Goal: Information Seeking & Learning: Check status

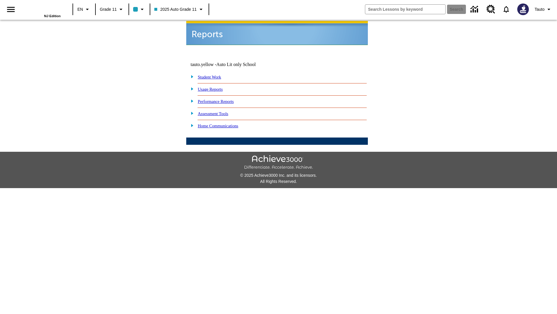
click at [215, 87] on link "Usage Reports" at bounding box center [210, 89] width 25 height 5
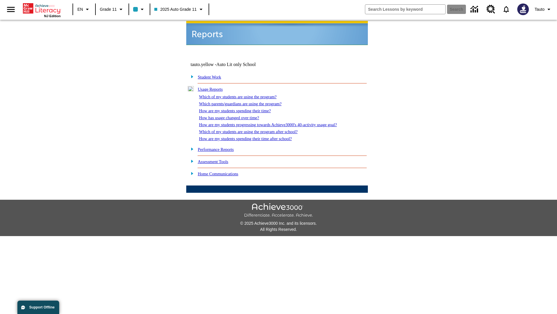
click at [244, 94] on link "Which of my students are using the program?" at bounding box center [238, 96] width 78 height 5
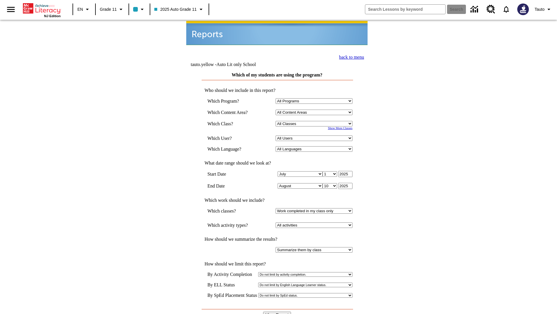
click at [315, 121] on select "Select a Class: All Classes 2025 Auto Grade 11 205 Auto Grade 11 Room 123 Empty…" at bounding box center [314, 124] width 77 height 6
select select "11133141"
select select "21437114"
click at [278, 311] on input "View Report" at bounding box center [277, 314] width 28 height 6
click at [350, 56] on link "back to menu" at bounding box center [351, 57] width 25 height 5
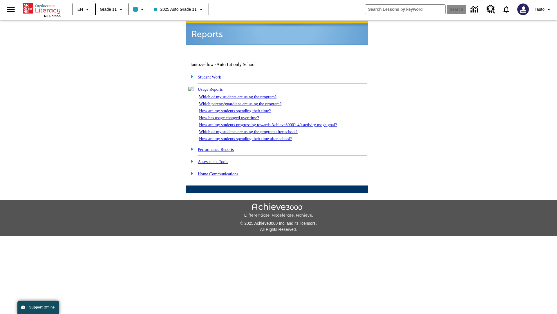
click at [247, 101] on link "Which parents/guardians are using the program?" at bounding box center [240, 103] width 82 height 5
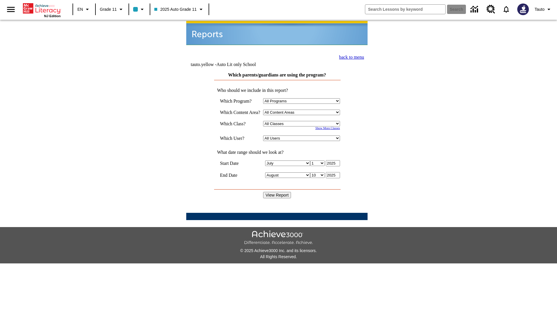
click at [303, 121] on select "Select a Class: All Classes 2025 Auto Grade 11 205 Auto Grade 11 Room 123 Empty…" at bounding box center [301, 124] width 77 height 6
select select "11133141"
click at [303, 135] on select "All Users Puma, Sautoen Puma, Sautoes Puma, Sautoss Twoclasses, Sautoen Twoclas…" at bounding box center [301, 138] width 77 height 6
select select "21437114"
click at [278, 192] on input "View Report" at bounding box center [277, 195] width 28 height 6
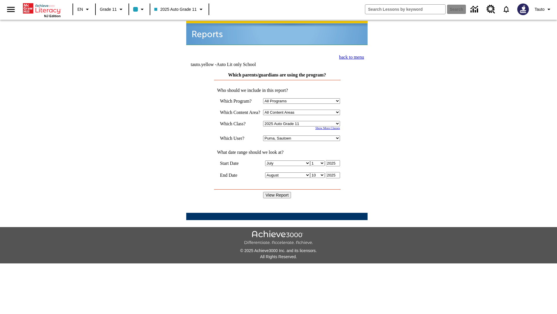
click at [350, 56] on link "back to menu" at bounding box center [351, 57] width 25 height 5
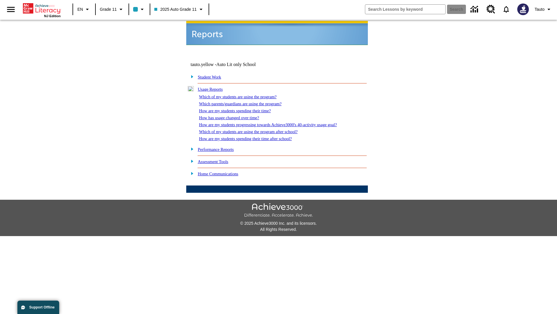
click at [241, 108] on link "How are my students spending their time?" at bounding box center [235, 110] width 72 height 5
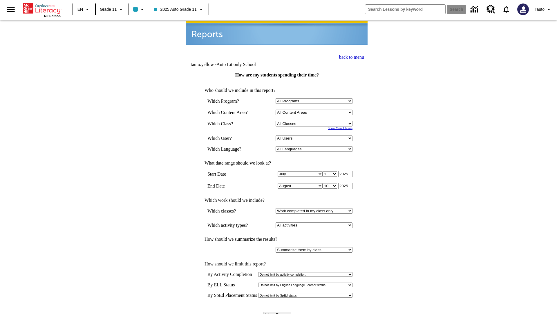
click at [315, 121] on select "Select a Class: All Classes 2025 Auto Grade 11 205 Auto Grade 11 Room 123 Empty…" at bounding box center [314, 124] width 77 height 6
select select "11133141"
click at [315, 135] on select "All Users Puma, Sautoen Puma, Sautoes Puma, Sautoss Twoclasses, Sautoen Twoscho…" at bounding box center [314, 138] width 77 height 6
select select "21437114"
click at [278, 311] on input "View Report" at bounding box center [277, 314] width 28 height 6
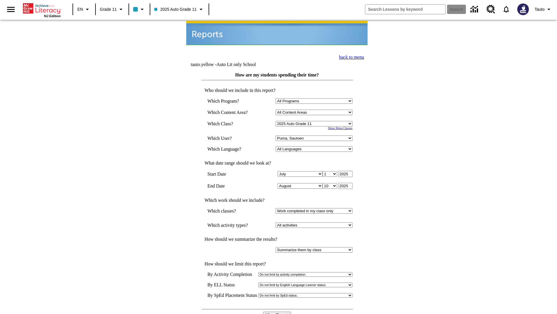
click at [350, 56] on link "back to menu" at bounding box center [351, 57] width 25 height 5
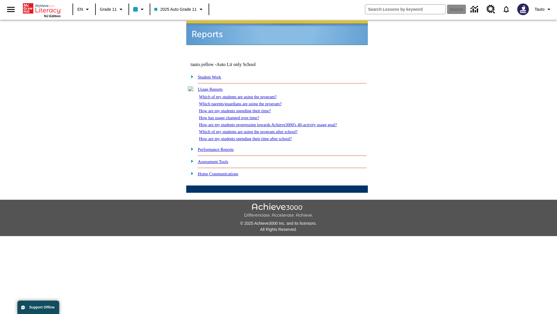
click at [234, 115] on link "How has usage changed over time?" at bounding box center [229, 117] width 60 height 5
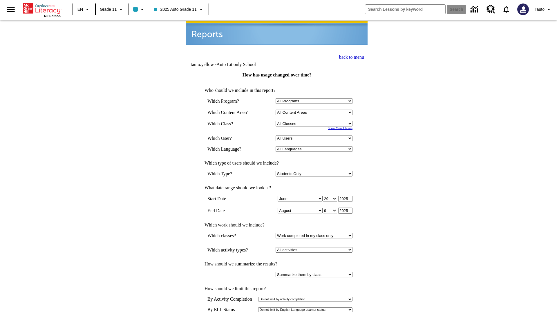
click at [315, 121] on select "Select a Class: All Classes 2025 Auto Grade 11 205 Auto Grade 11 Room 123 Empty…" at bounding box center [314, 124] width 77 height 6
select select "11133141"
click at [315, 135] on select "All Users Puma, Sautoen Puma, Sautoes Puma, Sautoss Twoclasses, Sautoen Twoscho…" at bounding box center [314, 138] width 77 height 6
select select "21437114"
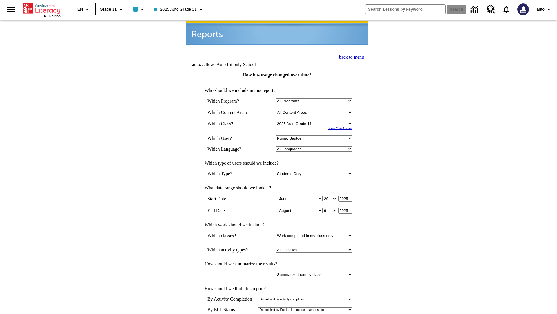
click at [350, 56] on link "back to menu" at bounding box center [351, 57] width 25 height 5
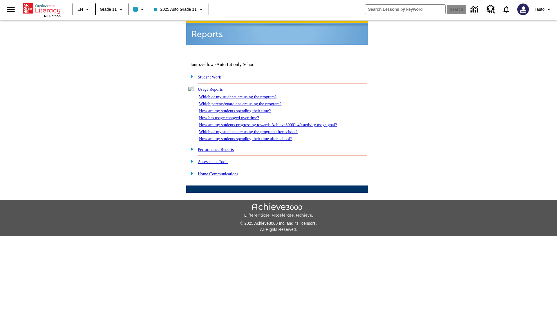
click at [278, 122] on link "How are my students progressing towards Achieve3000's 40-activity usage goal?" at bounding box center [268, 124] width 138 height 5
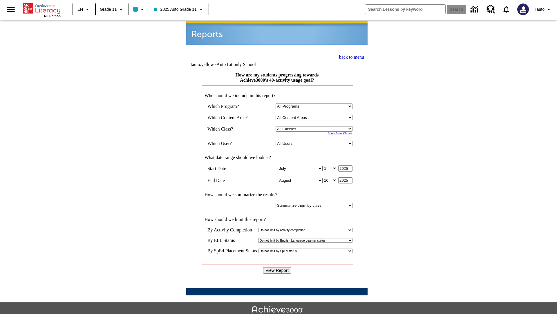
click at [315, 126] on select "Select a Class: All Classes 2025 Auto Grade 11 205 Auto Grade 11 Room 123 Empty…" at bounding box center [314, 129] width 77 height 6
select select "11133141"
click at [315, 141] on select "All Users Puma, Sautoen Puma, Sautoes Puma, Sautoss Twoclasses, Sautoen Twoscho…" at bounding box center [314, 144] width 77 height 6
select select "21437114"
click at [278, 267] on input "View Report" at bounding box center [277, 270] width 28 height 6
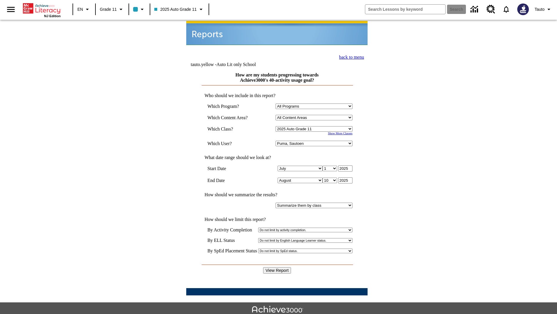
click at [350, 56] on link "back to menu" at bounding box center [351, 57] width 25 height 5
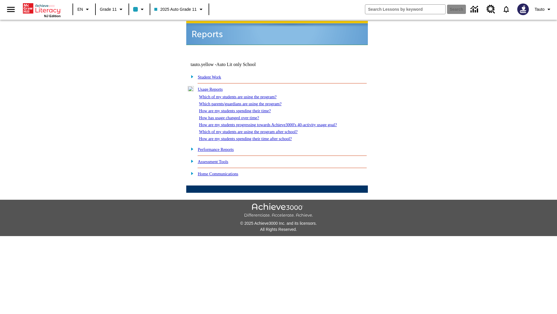
click at [256, 129] on link "Which of my students are using the program after school?" at bounding box center [248, 131] width 99 height 5
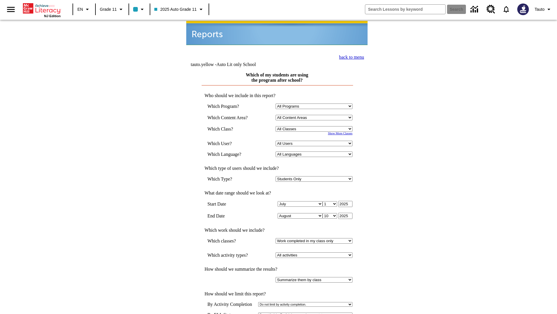
click at [315, 126] on select "Select a Class: All Classes 2025 Auto Grade 11 205 Auto Grade 11 Room 123 Empty…" at bounding box center [314, 129] width 77 height 6
select select "11133141"
click at [315, 141] on select "All Users Puma, Sautoen Puma, Sautoes Puma, Sautoss Twoclasses, Sautoen Twoscho…" at bounding box center [314, 144] width 77 height 6
select select "21437114"
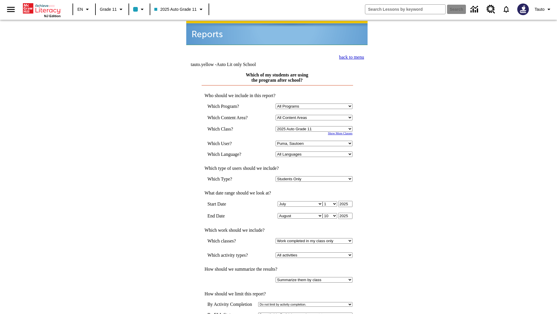
scroll to position [1, 0]
click at [350, 56] on link "back to menu" at bounding box center [351, 56] width 25 height 5
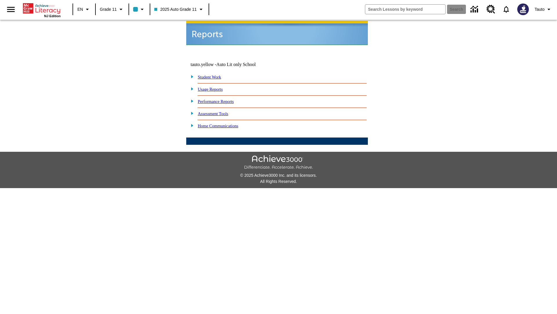
click at [0, 0] on link "How are my students spending their time after school?" at bounding box center [0, 0] width 0 height 0
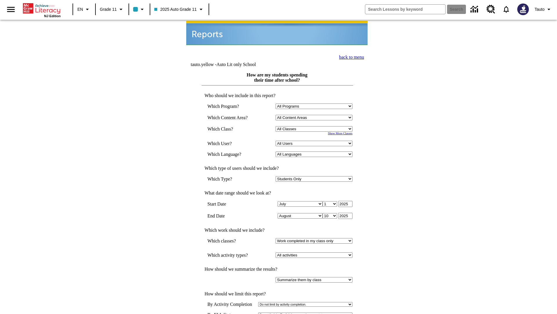
click at [315, 126] on select "Select a Class: All Classes 2025 Auto Grade 11 205 Auto Grade 11 Room 123 Empty…" at bounding box center [314, 129] width 77 height 6
select select "11133141"
click at [315, 141] on select "All Users Puma, Sautoen Puma, Sautoes Puma, Sautoss Twoclasses, Sautoen Twoscho…" at bounding box center [314, 144] width 77 height 6
select select "21437114"
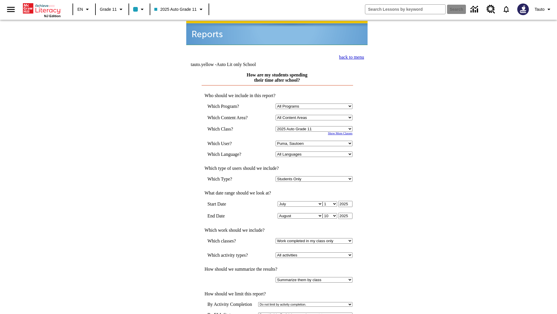
scroll to position [1, 0]
click at [350, 56] on link "back to menu" at bounding box center [351, 56] width 25 height 5
